Goal: Find specific page/section: Find specific page/section

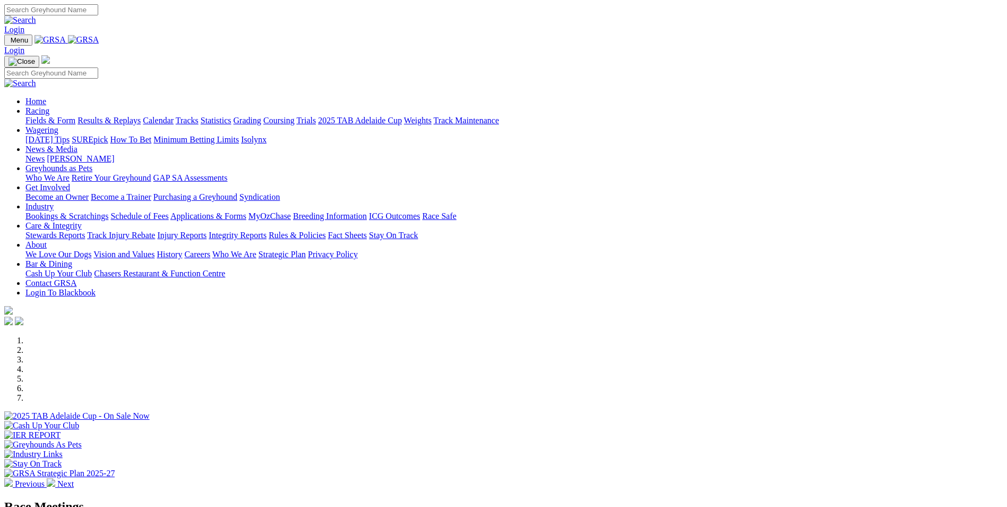
scroll to position [266, 0]
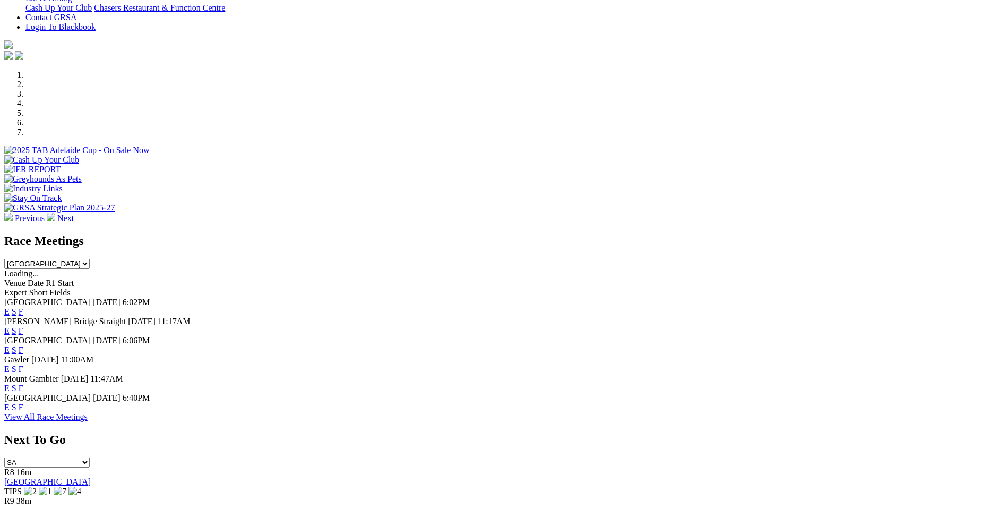
click at [23, 383] on link "F" at bounding box center [21, 387] width 5 height 9
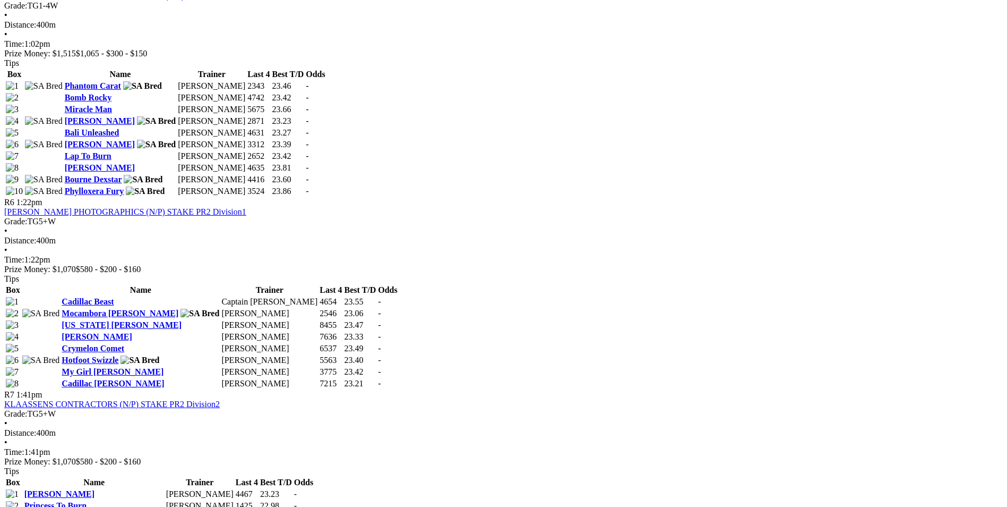
scroll to position [1434, 0]
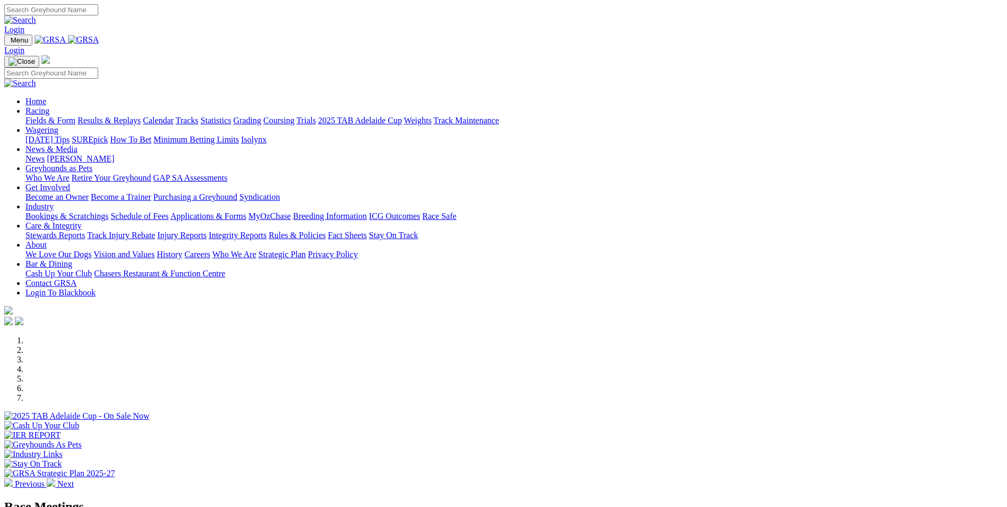
scroll to position [266, 0]
